Goal: Information Seeking & Learning: Learn about a topic

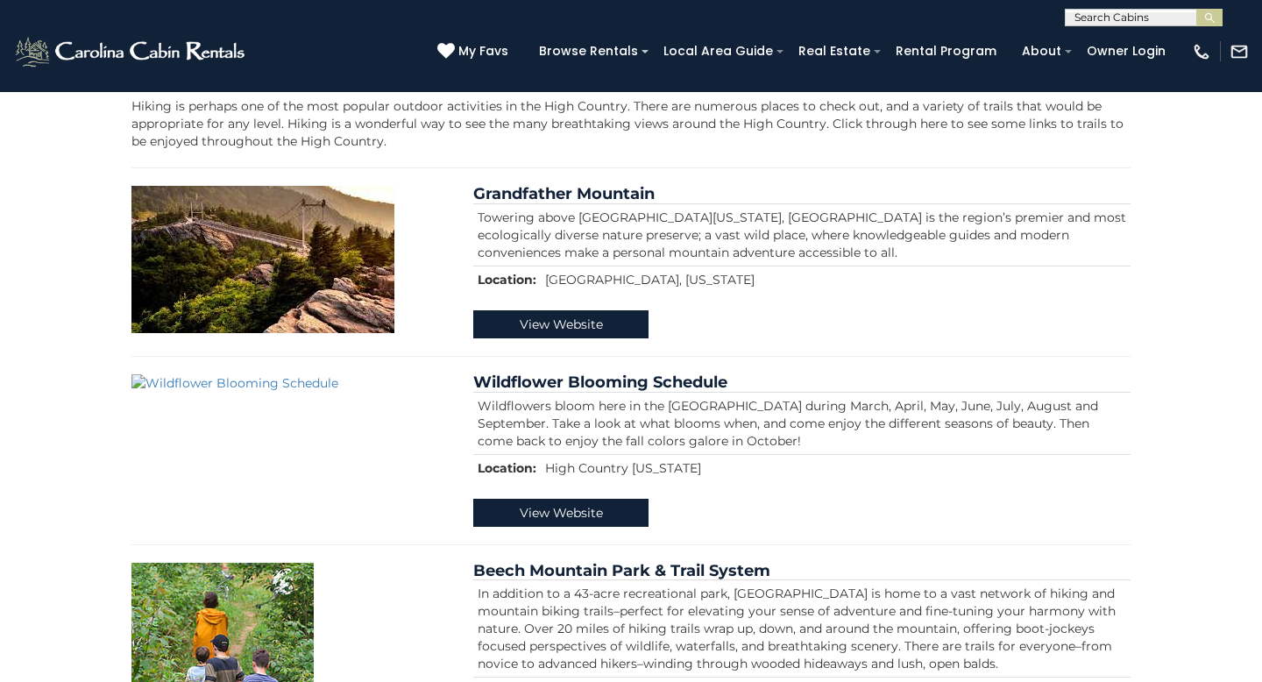
scroll to position [345, 0]
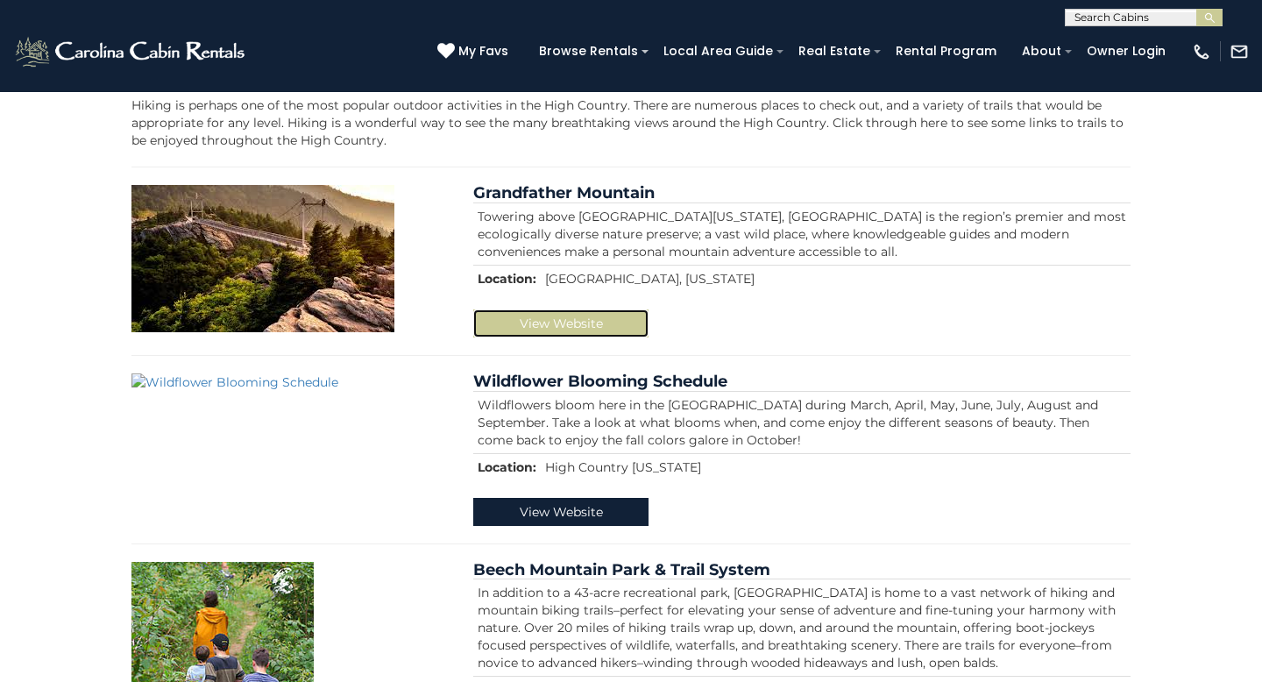
click at [560, 320] on link "View Website" at bounding box center [560, 323] width 175 height 28
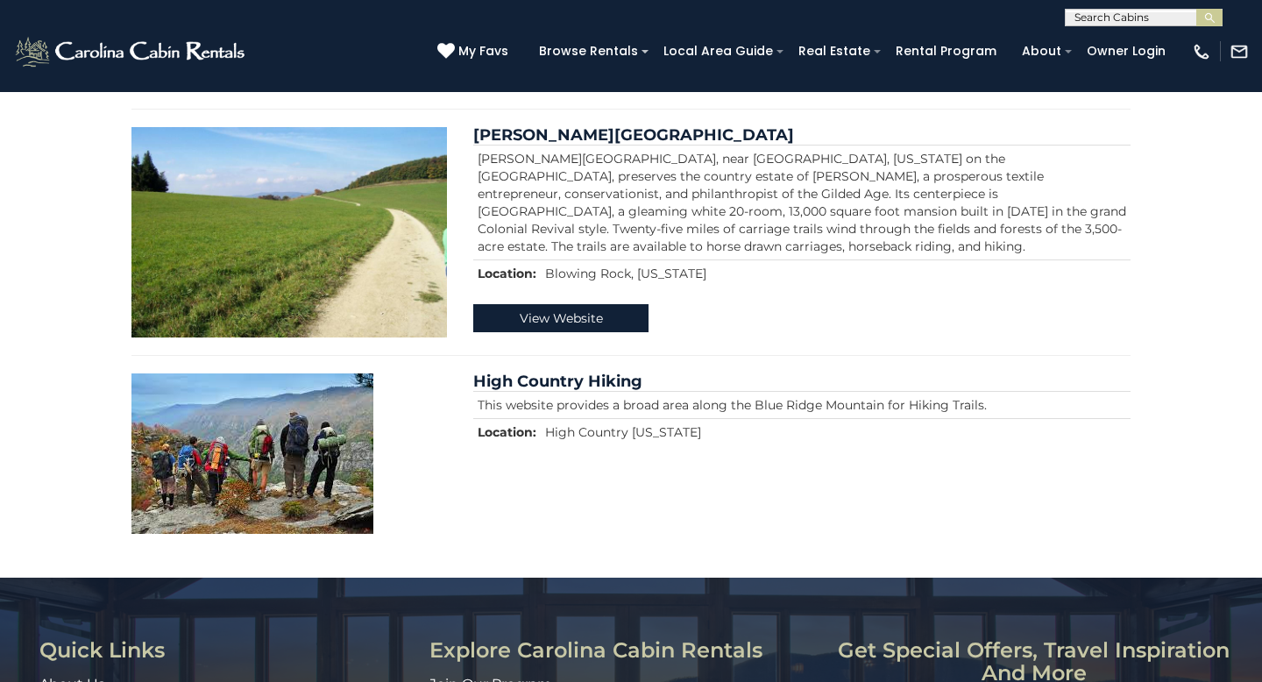
scroll to position [1877, 0]
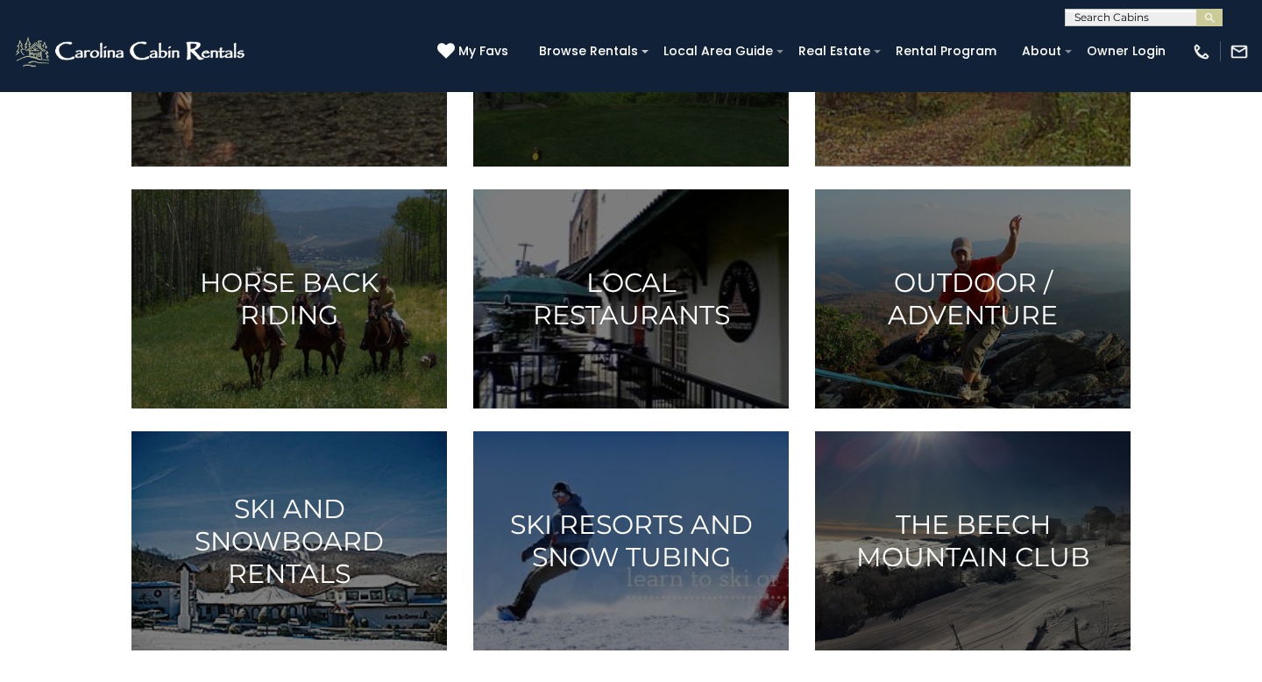
scroll to position [861, 0]
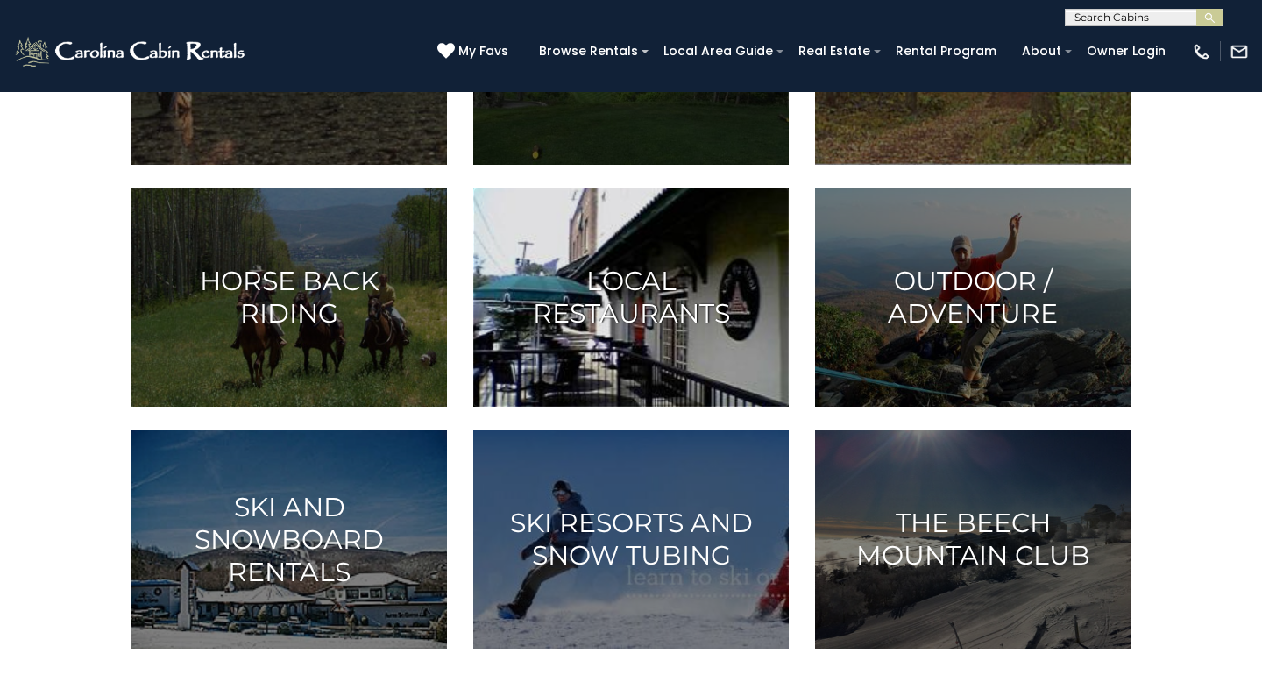
click at [649, 301] on h3 "Local Restaurants" at bounding box center [631, 297] width 272 height 65
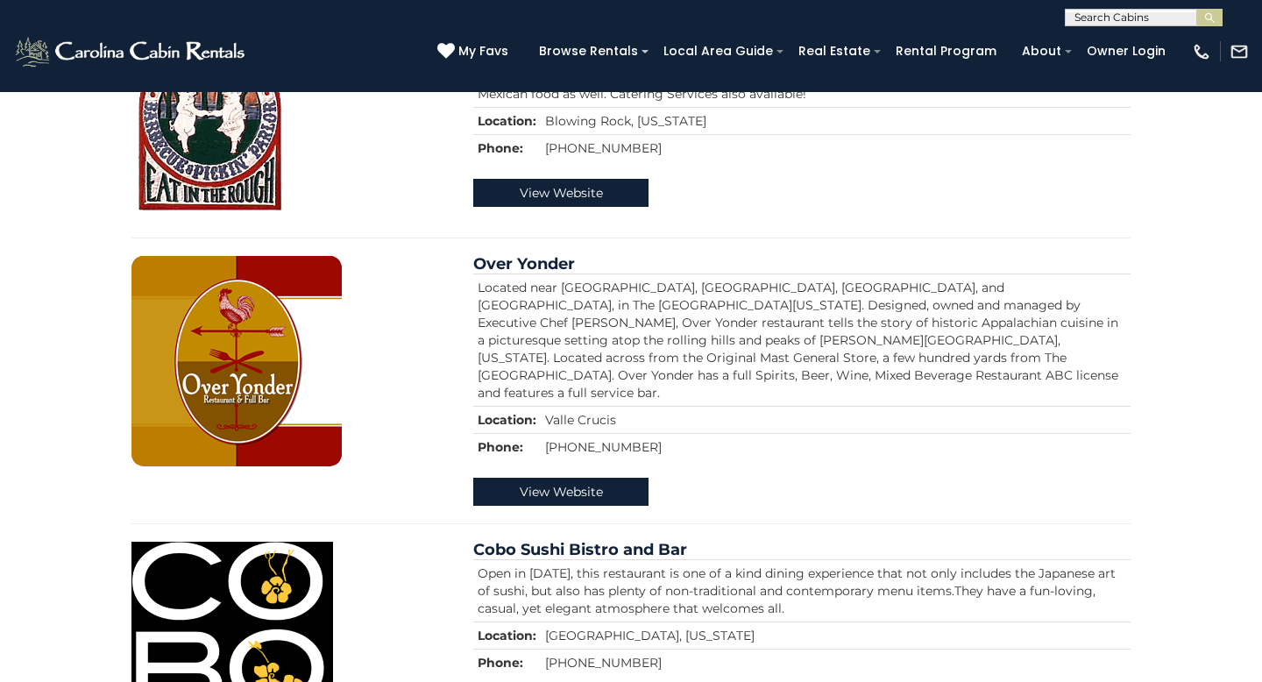
scroll to position [4708, 0]
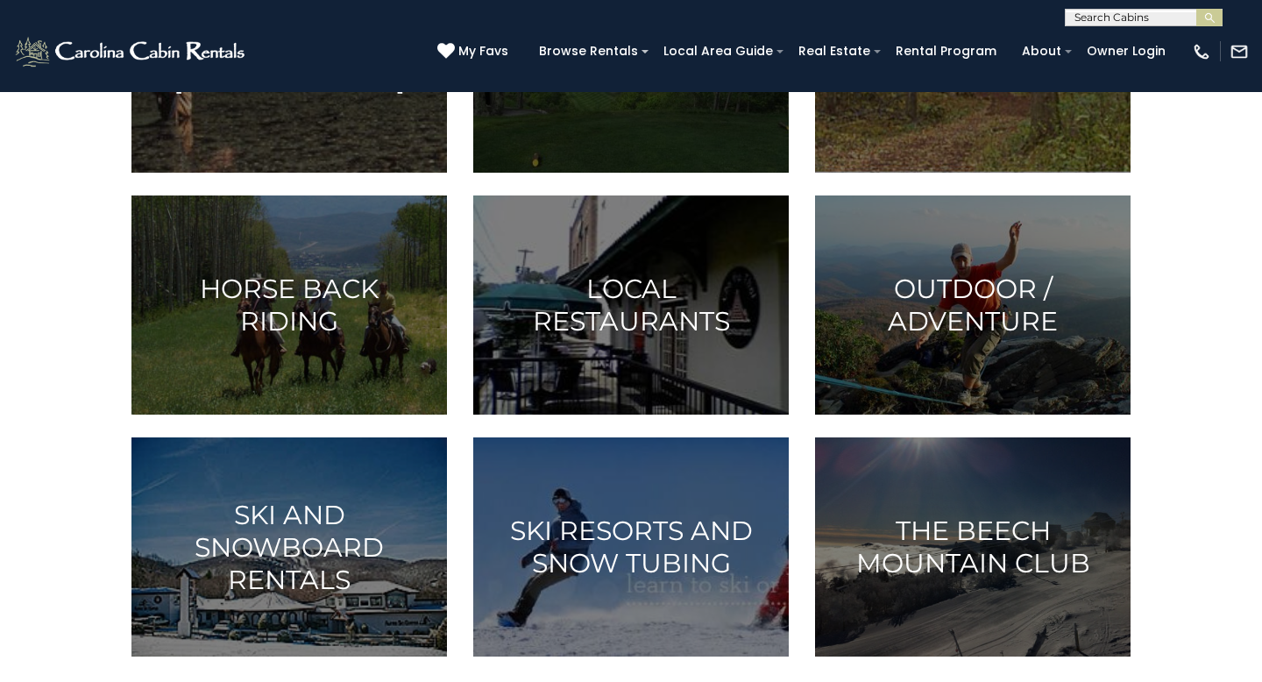
scroll to position [856, 0]
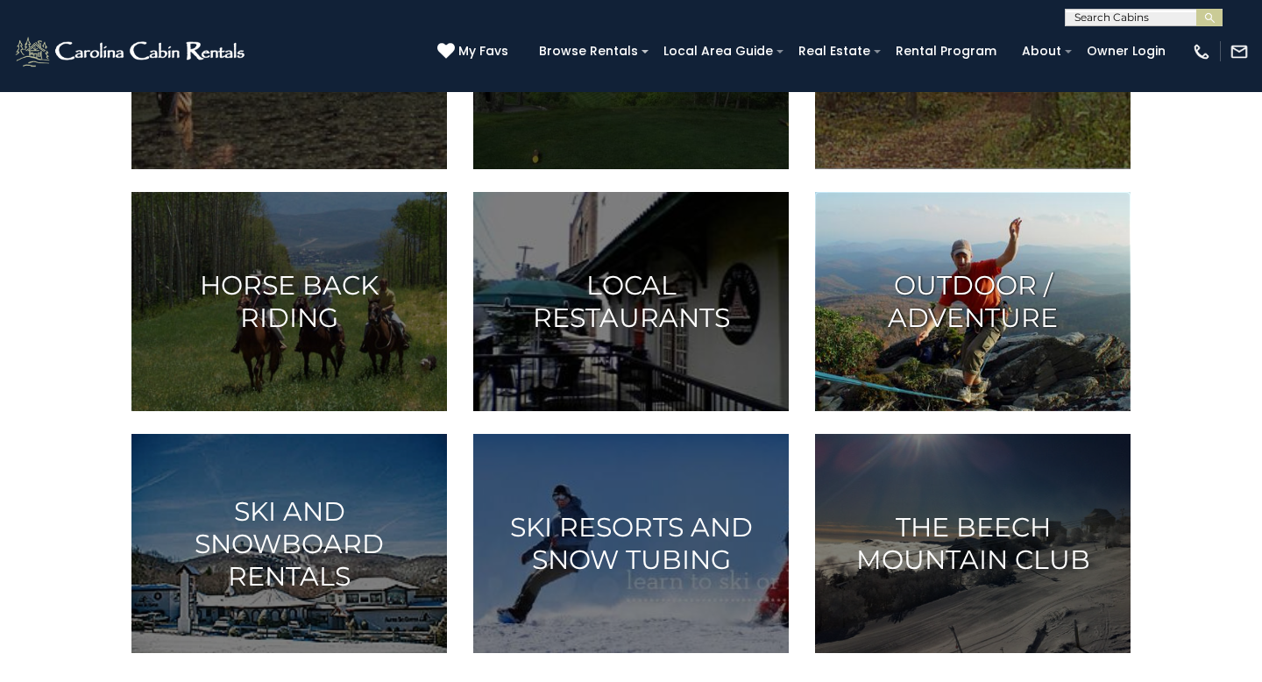
click at [987, 307] on h3 "Outdoor / Adventure" at bounding box center [973, 301] width 272 height 65
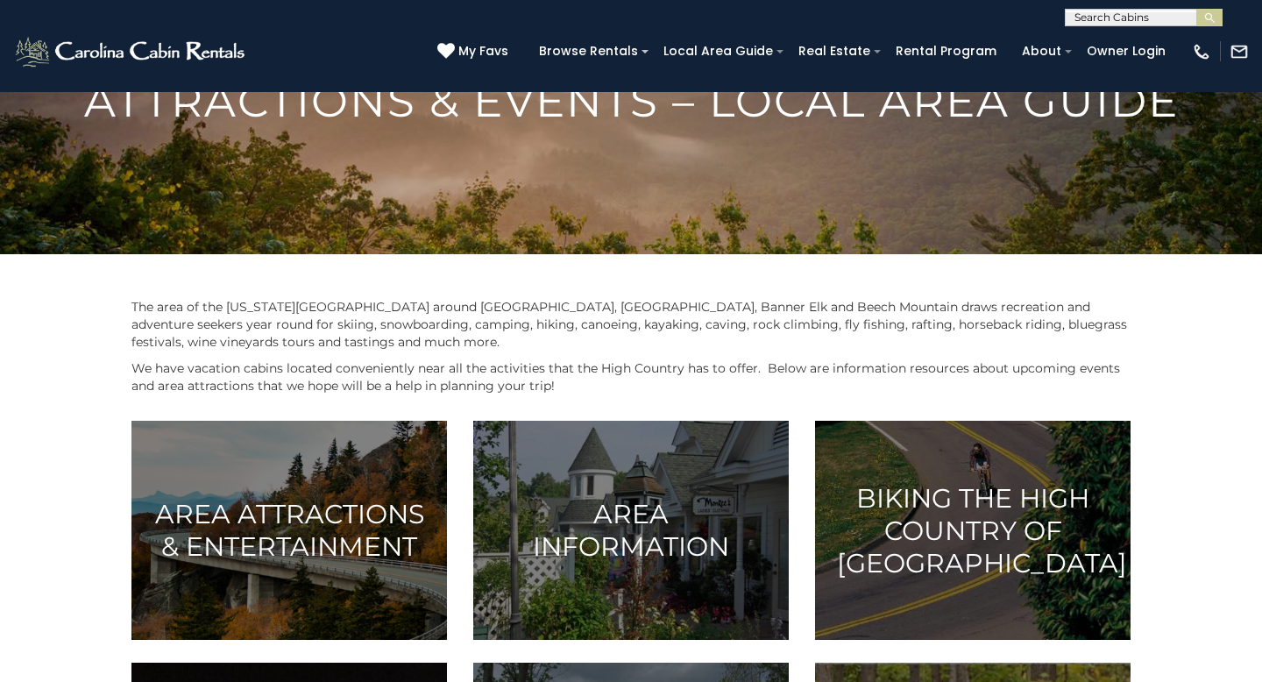
scroll to position [186, 0]
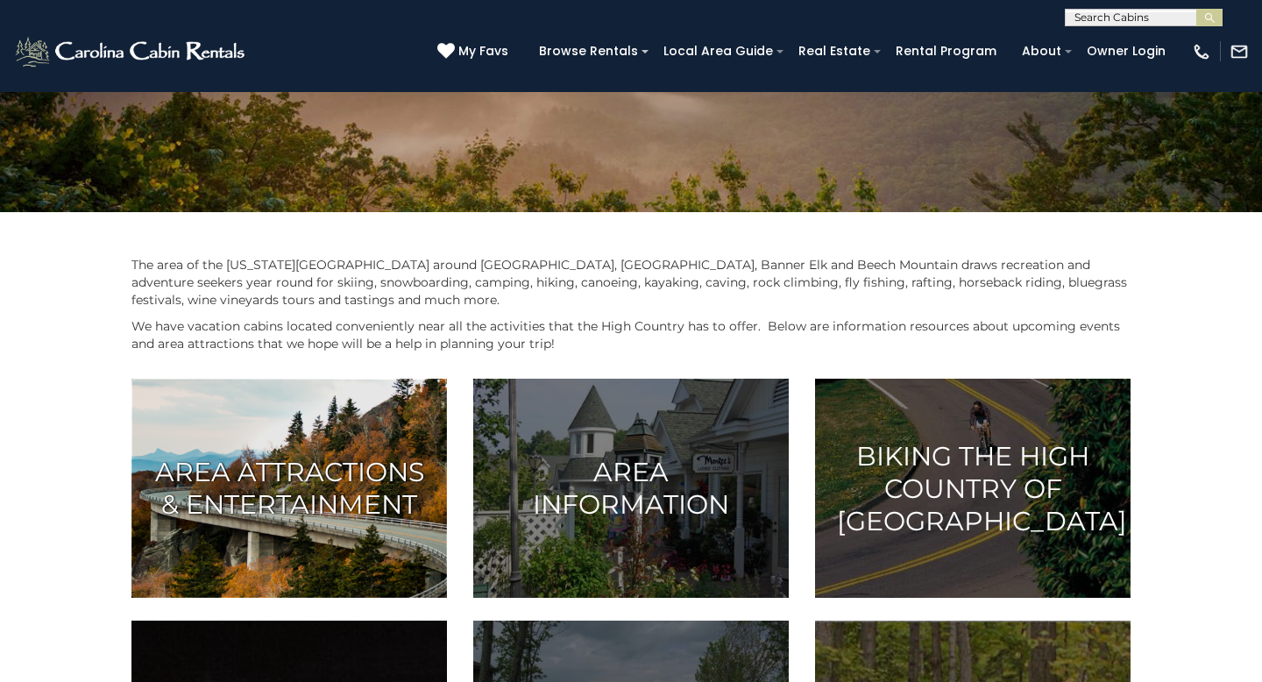
click at [315, 468] on h3 "Area Attractions & Entertainment" at bounding box center [289, 488] width 272 height 65
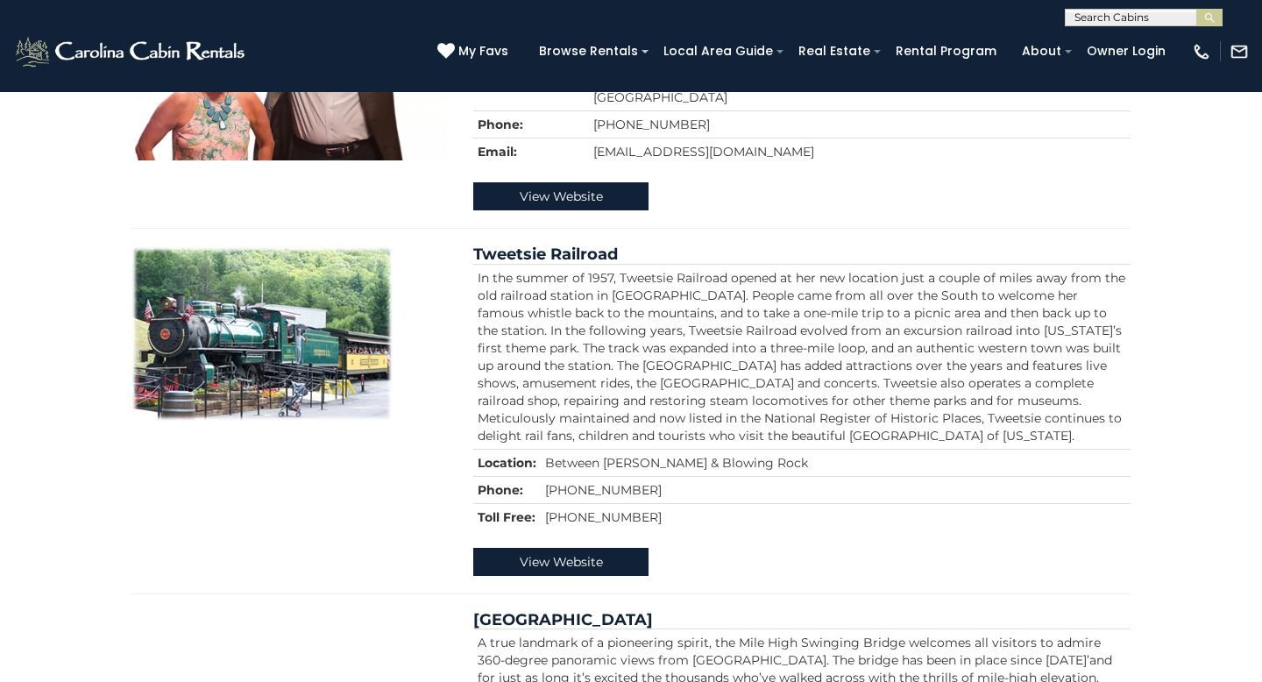
scroll to position [583, 0]
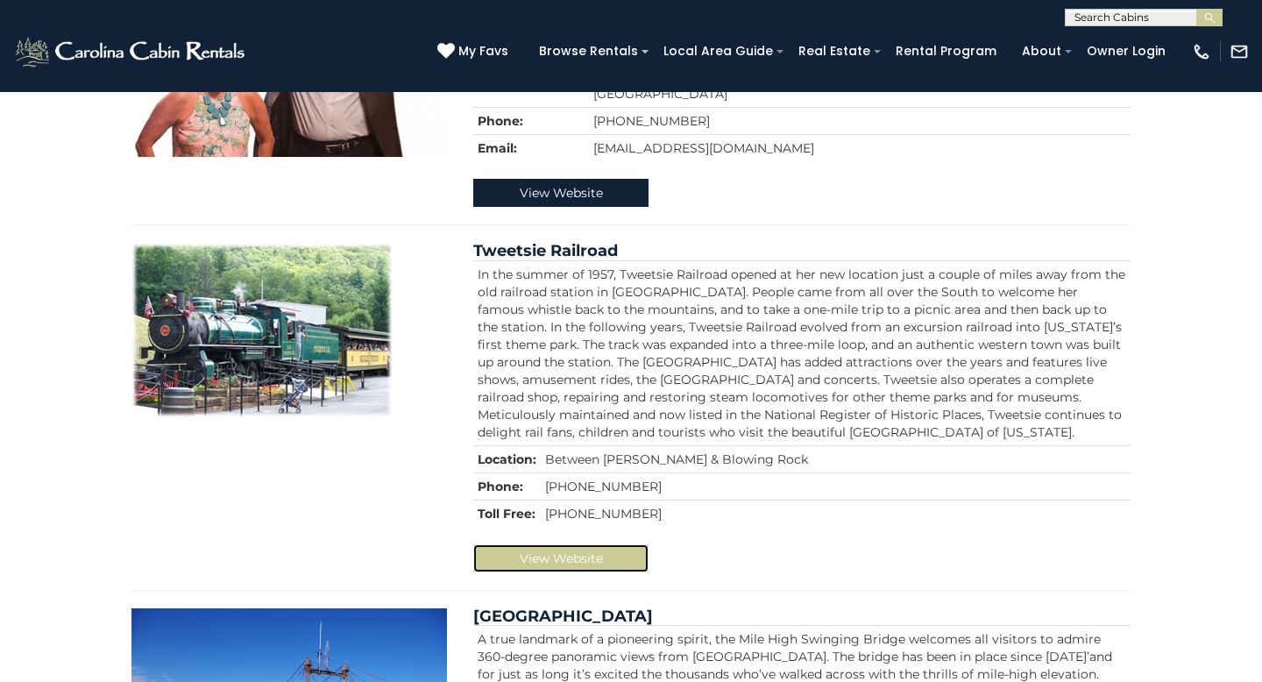
click at [558, 544] on link "View Website" at bounding box center [560, 558] width 175 height 28
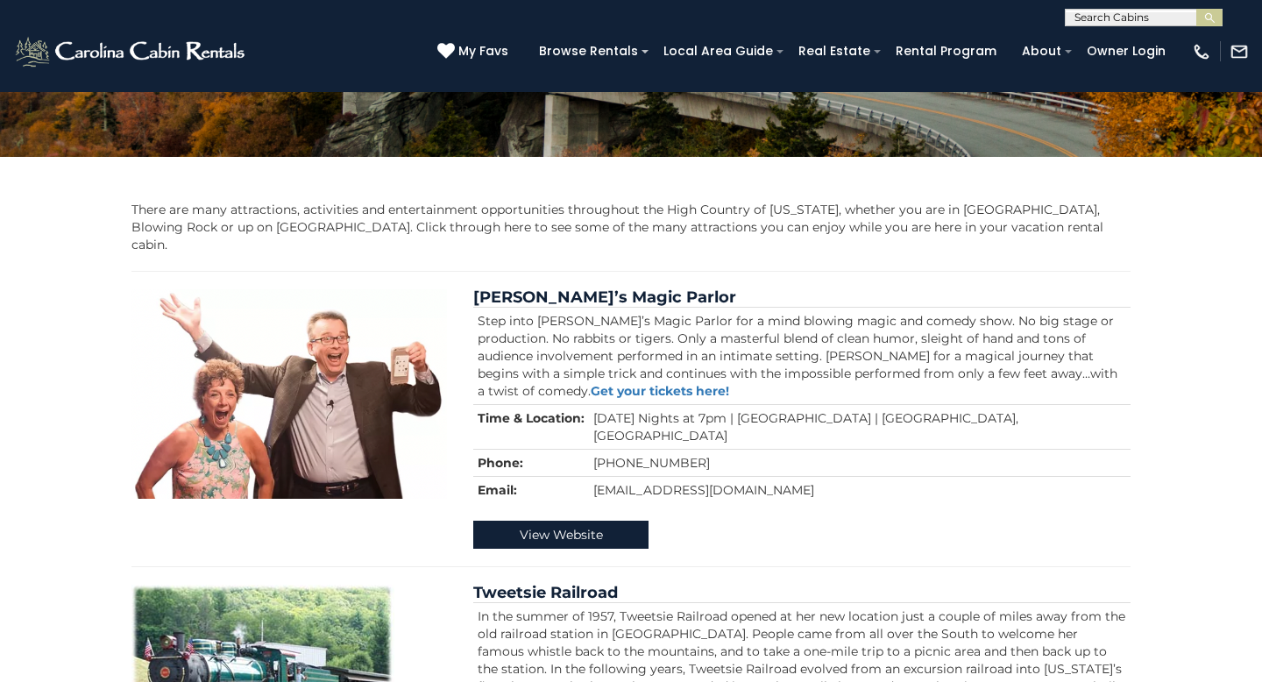
scroll to position [0, 0]
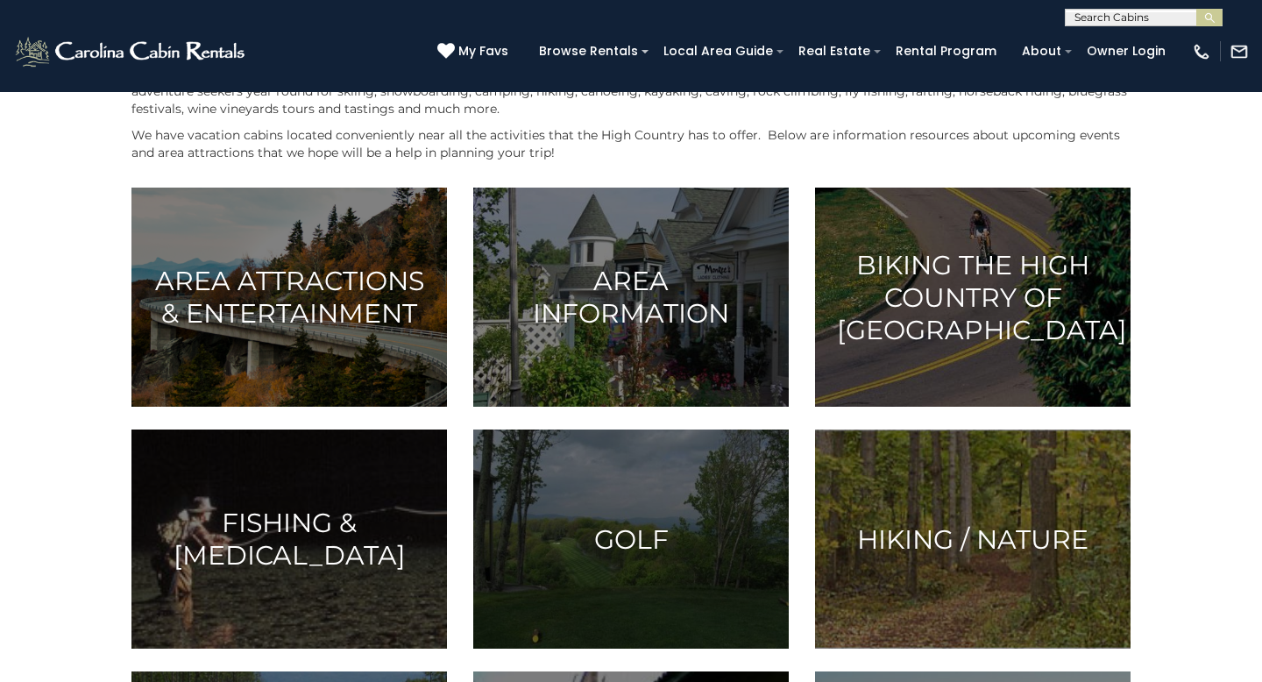
scroll to position [387, 0]
